Goal: Entertainment & Leisure: Consume media (video, audio)

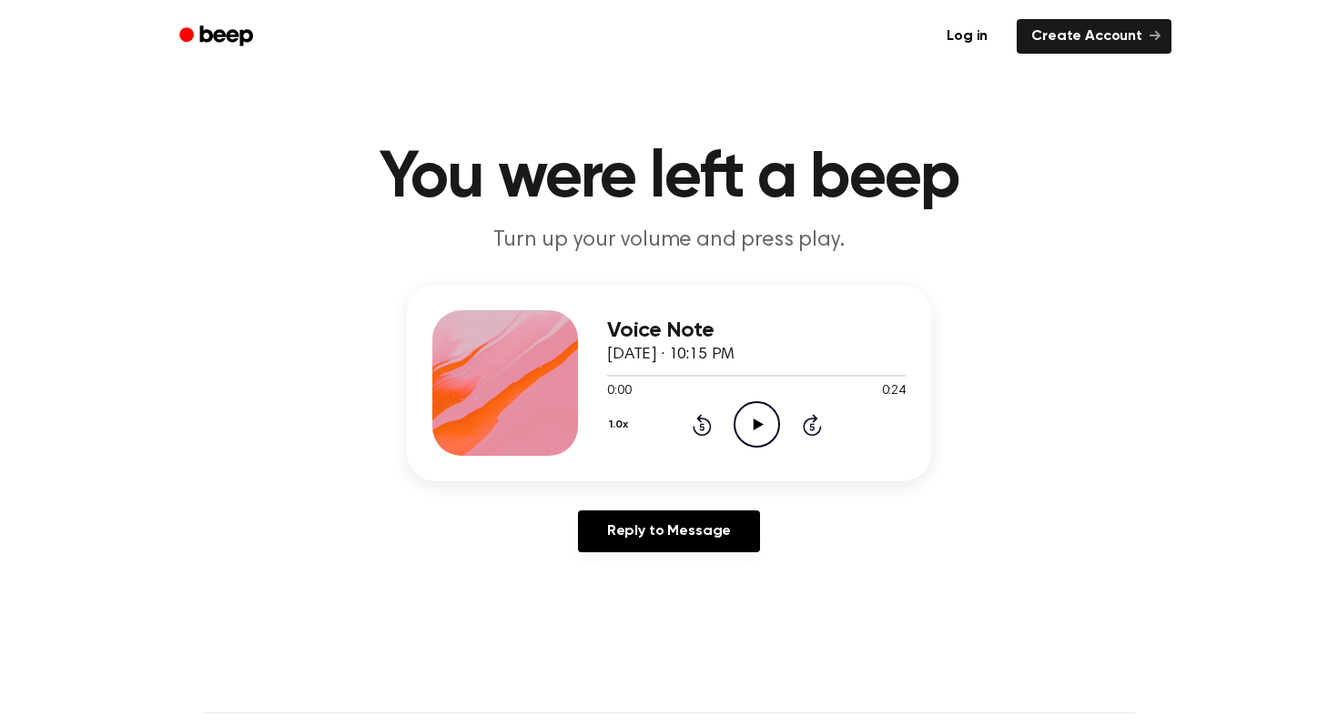
click at [767, 414] on icon "Play Audio" at bounding box center [757, 424] width 46 height 46
click at [751, 415] on icon "Play Audio" at bounding box center [757, 424] width 46 height 46
click at [741, 425] on icon "Play Audio" at bounding box center [757, 424] width 46 height 46
